Goal: Task Accomplishment & Management: Manage account settings

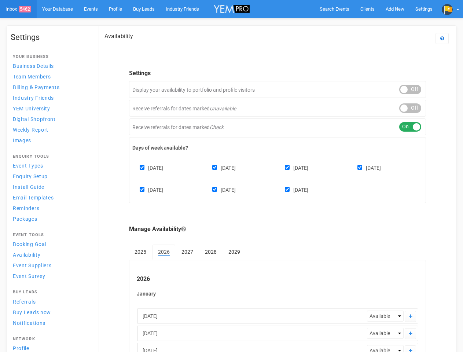
click at [231, 176] on div "[DATE] [DATE] [DATE] [DATE] [DATE] [DATE] [DATE]" at bounding box center [277, 175] width 290 height 44
click at [334, 9] on span "Search Events" at bounding box center [335, 8] width 30 height 5
